Goal: Obtain resource: Obtain resource

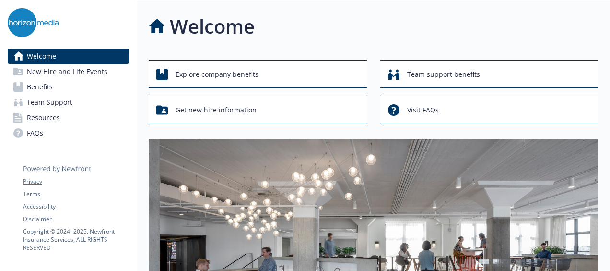
click at [40, 91] on span "Benefits" at bounding box center [40, 86] width 26 height 15
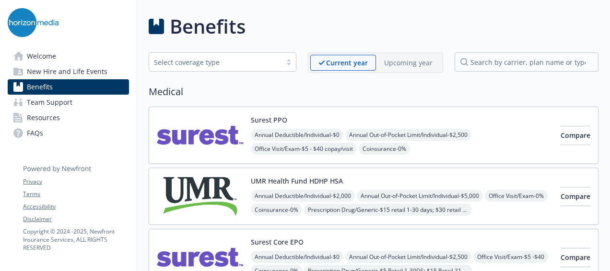
click at [40, 87] on span "Benefits" at bounding box center [40, 86] width 26 height 15
click at [51, 116] on span "Resources" at bounding box center [43, 117] width 33 height 15
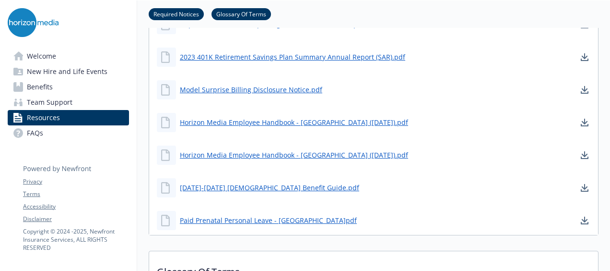
scroll to position [729, 0]
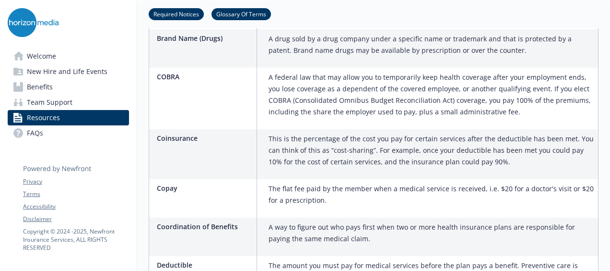
click at [32, 131] on span "FAQs" at bounding box center [35, 132] width 16 height 15
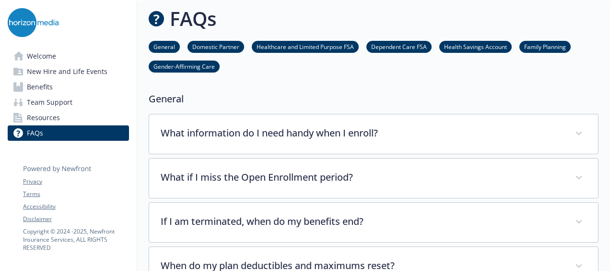
scroll to position [1040, 0]
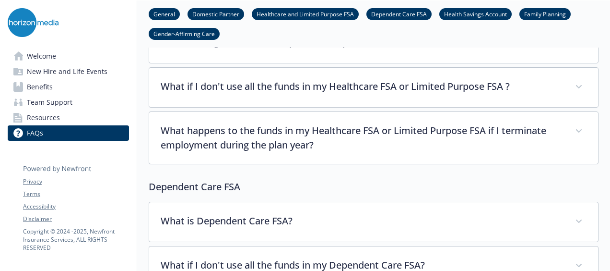
click at [90, 72] on span "New Hire and Life Events" at bounding box center [67, 71] width 81 height 15
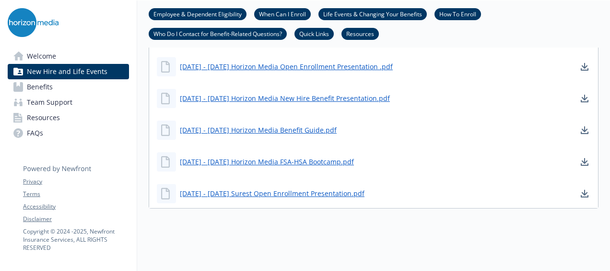
scroll to position [699, 0]
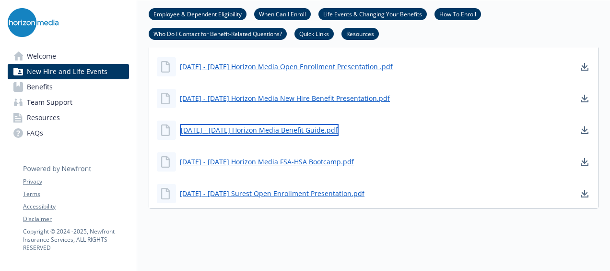
click at [280, 129] on link "[DATE] - [DATE] Horizon Media Benefit Guide.pdf" at bounding box center [259, 130] width 159 height 12
